Goal: Information Seeking & Learning: Learn about a topic

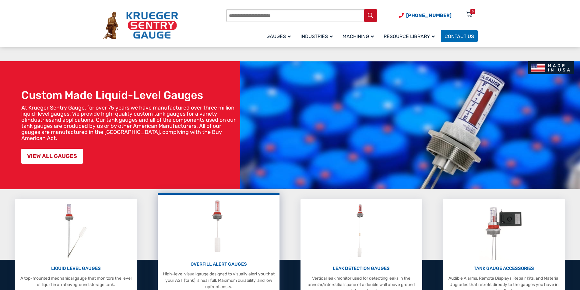
scroll to position [162, 0]
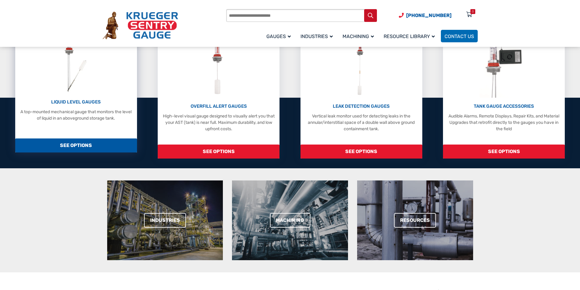
click at [75, 148] on span "SEE OPTIONS" at bounding box center [76, 145] width 122 height 14
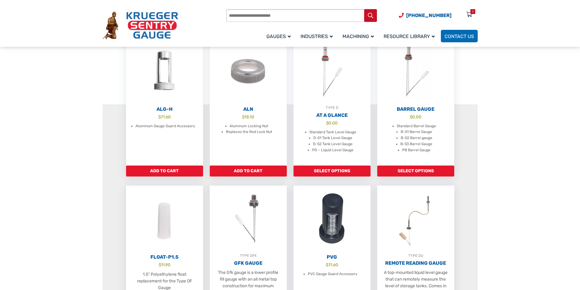
scroll to position [162, 0]
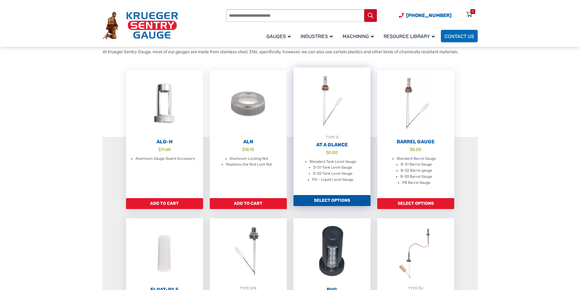
click at [327, 83] on img at bounding box center [331, 100] width 77 height 67
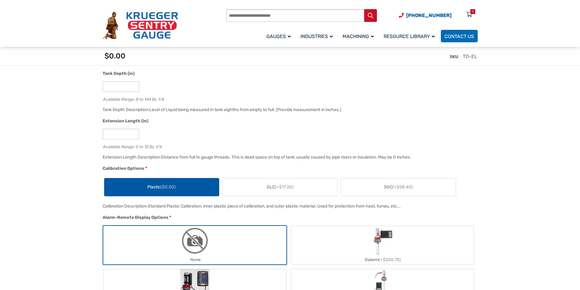
scroll to position [227, 0]
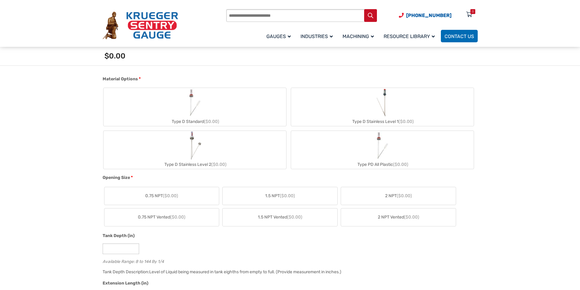
click at [186, 108] on img "Type D Standard" at bounding box center [194, 102] width 29 height 29
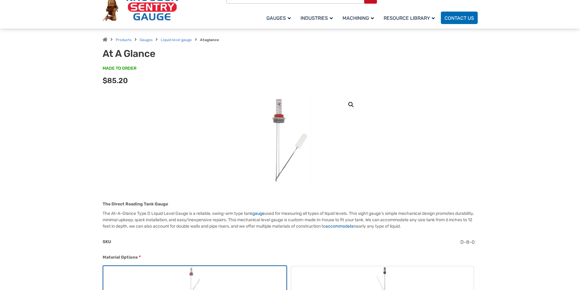
scroll to position [0, 0]
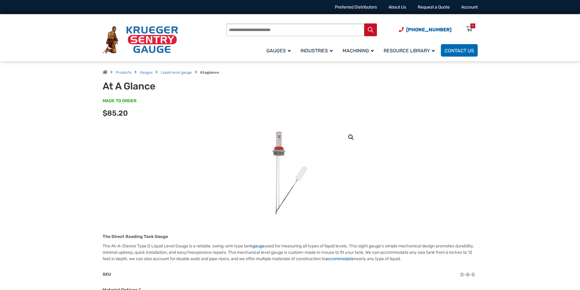
click at [274, 169] on img at bounding box center [289, 172] width 73 height 91
click at [350, 137] on link "🔍" at bounding box center [350, 137] width 11 height 11
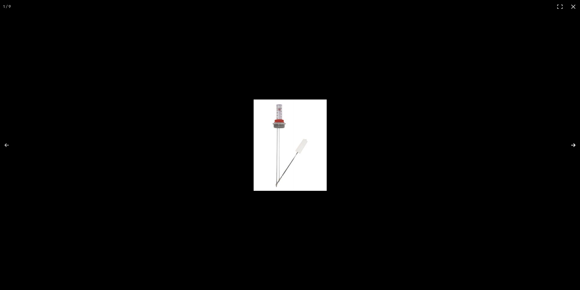
click at [574, 141] on button "Next (arrow right)" at bounding box center [568, 145] width 21 height 30
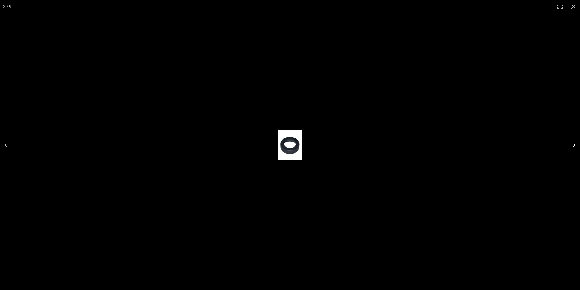
click at [574, 141] on button "Next (arrow right)" at bounding box center [568, 145] width 21 height 30
click at [570, 7] on button "Close (Esc)" at bounding box center [572, 6] width 13 height 13
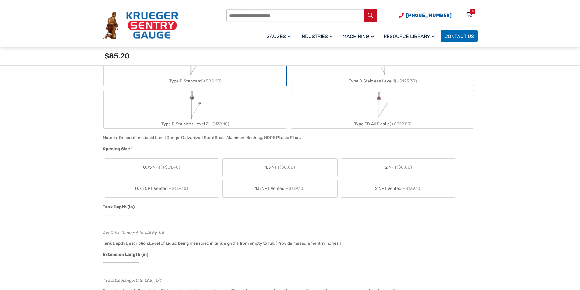
scroll to position [97, 0]
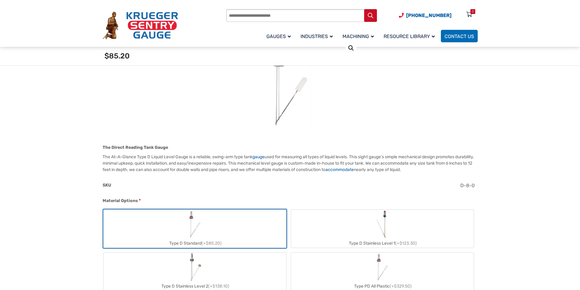
click at [274, 18] on input "Products search" at bounding box center [301, 15] width 151 height 13
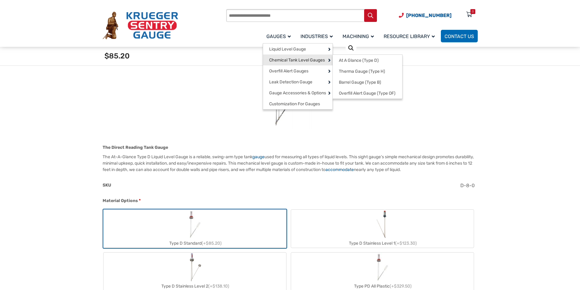
click at [319, 61] on span "Chemical Tank Level Gauges" at bounding box center [297, 60] width 56 height 5
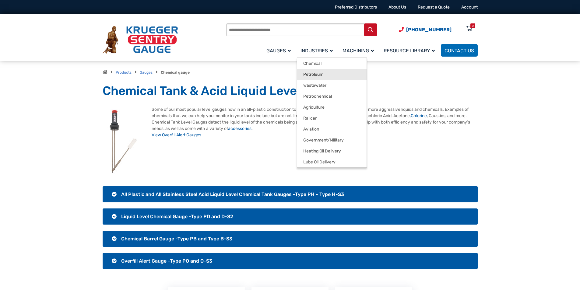
click at [319, 77] on span "Petroleum" at bounding box center [313, 74] width 20 height 5
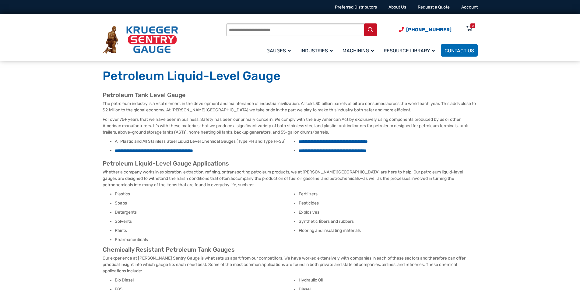
click at [332, 140] on link "**********" at bounding box center [332, 141] width 69 height 4
click at [202, 146] on ul "**********" at bounding box center [290, 147] width 375 height 18
click at [193, 148] on link "**********" at bounding box center [154, 150] width 78 height 4
